Goal: Task Accomplishment & Management: Manage account settings

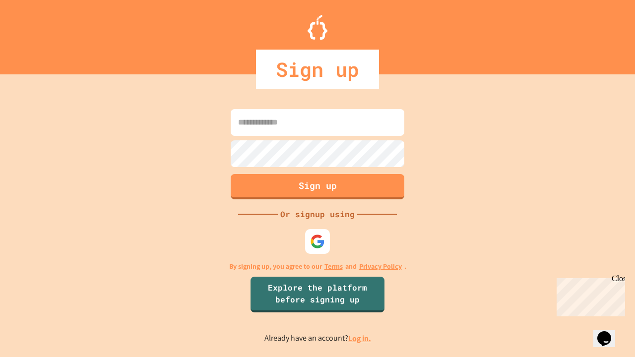
click at [360, 338] on link "Log in." at bounding box center [359, 338] width 23 height 10
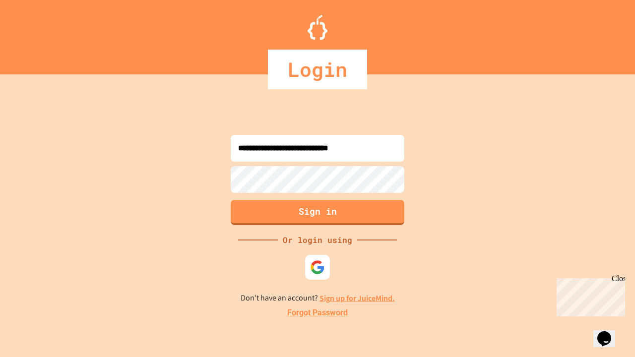
type input "**********"
